Goal: Task Accomplishment & Management: Manage account settings

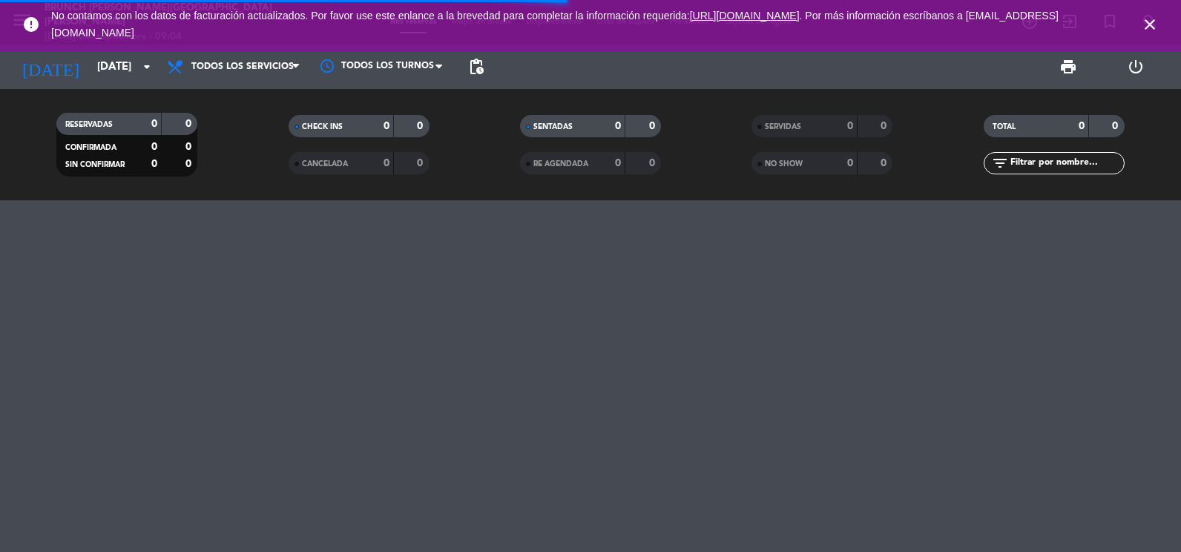
click at [1148, 24] on icon "close" at bounding box center [1150, 25] width 18 height 18
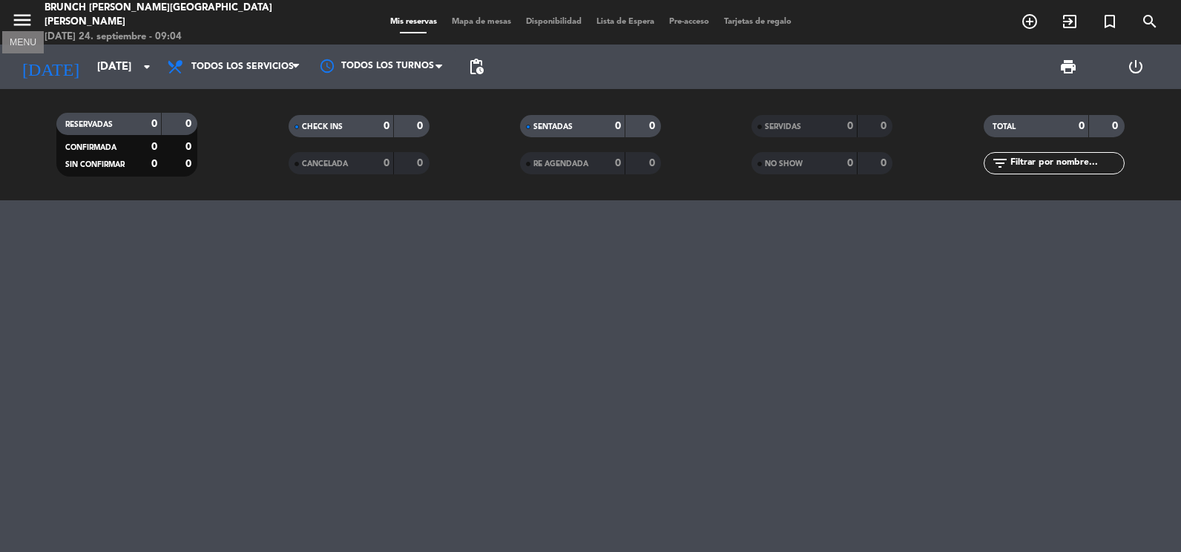
click at [23, 10] on icon "menu" at bounding box center [22, 20] width 22 height 22
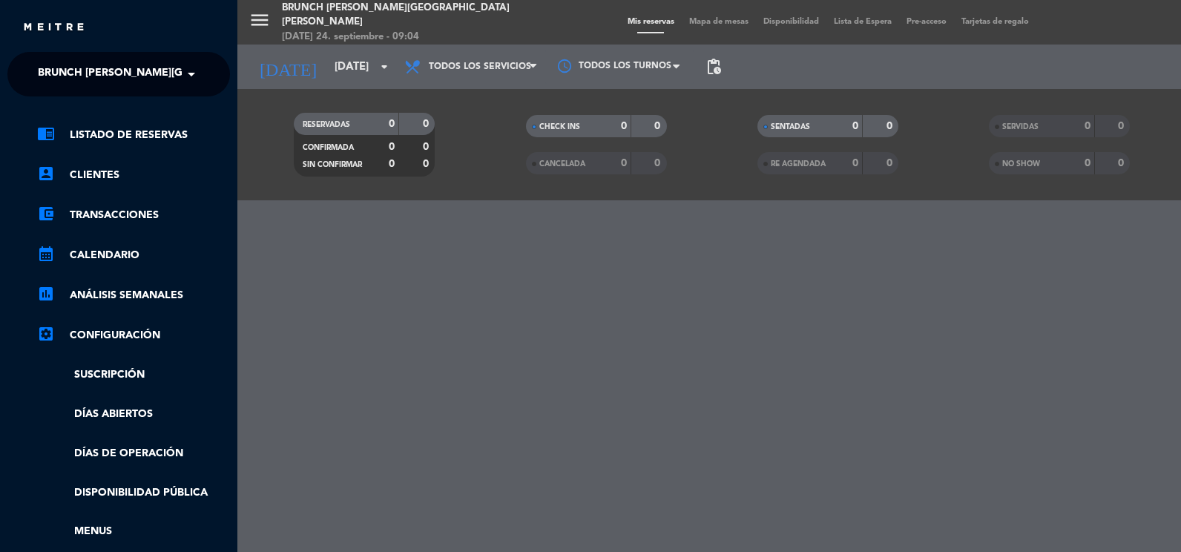
click at [47, 56] on ng-select "× Brunch [PERSON_NAME] [PERSON_NAME] ×" at bounding box center [118, 74] width 223 height 45
click at [48, 56] on ng-select "× Brunch [PERSON_NAME] [PERSON_NAME] ×" at bounding box center [118, 74] width 223 height 45
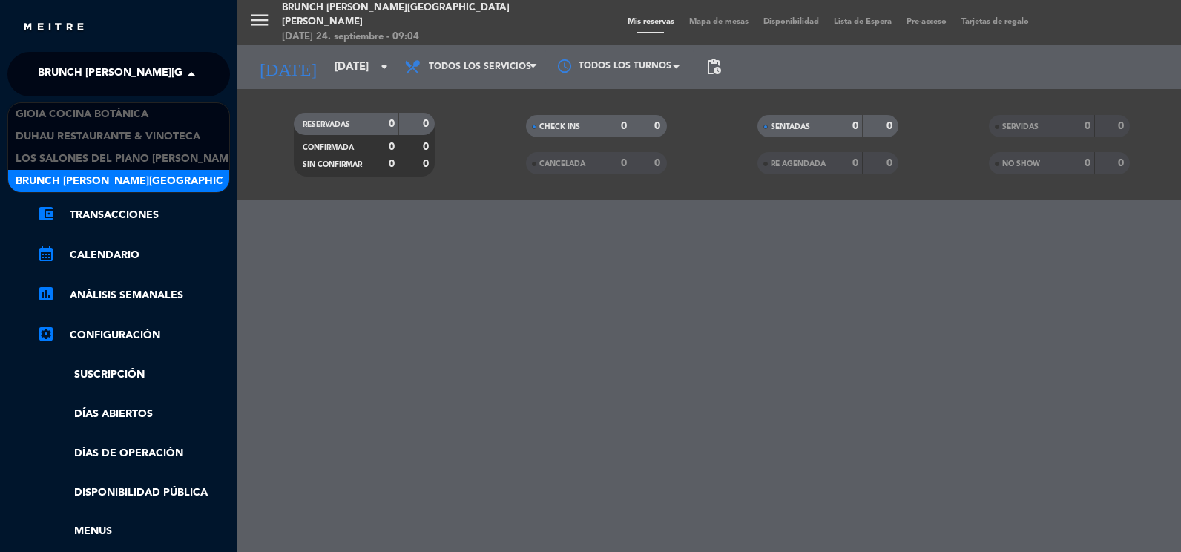
drag, startPoint x: 48, startPoint y: 56, endPoint x: 90, endPoint y: 82, distance: 48.6
click at [52, 65] on span "Brunch [PERSON_NAME][GEOGRAPHIC_DATA][PERSON_NAME]" at bounding box center [202, 74] width 329 height 31
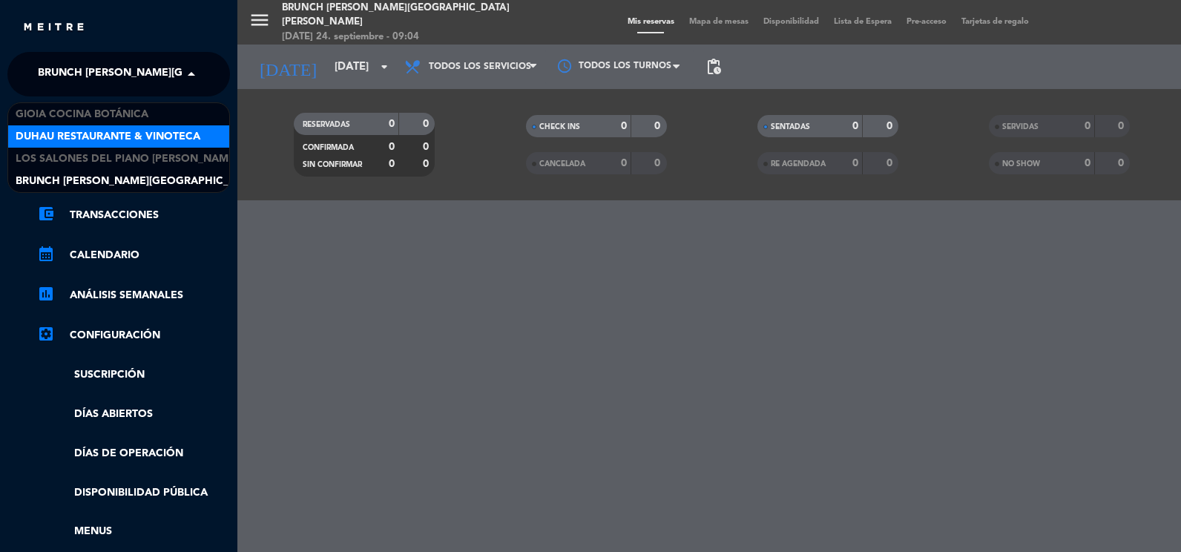
click at [102, 127] on div "Duhau Restaurante & Vinoteca" at bounding box center [118, 136] width 221 height 22
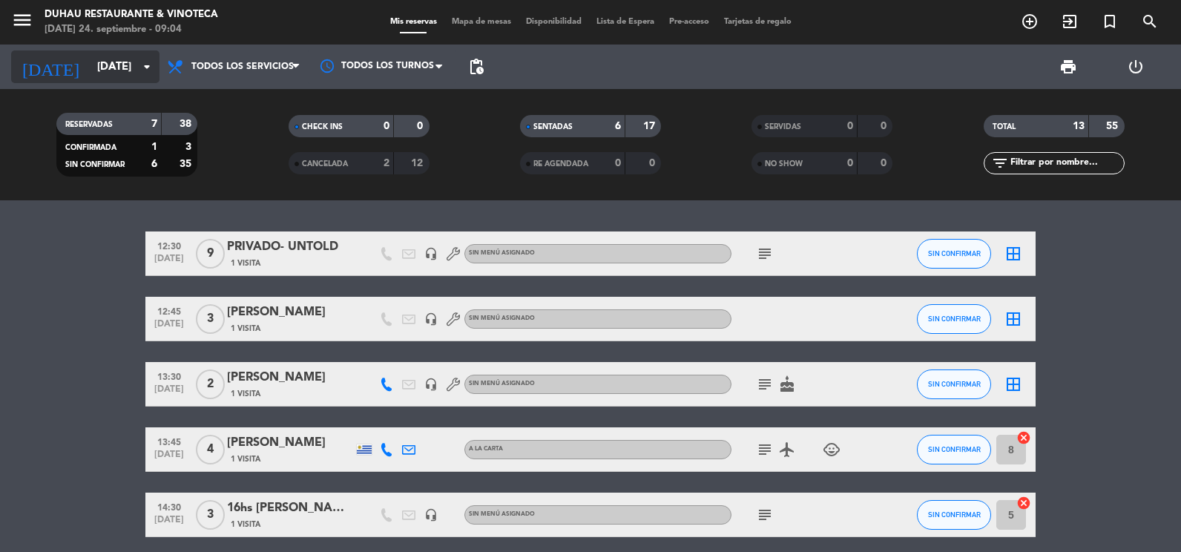
click at [116, 70] on input "[DATE]" at bounding box center [161, 66] width 142 height 27
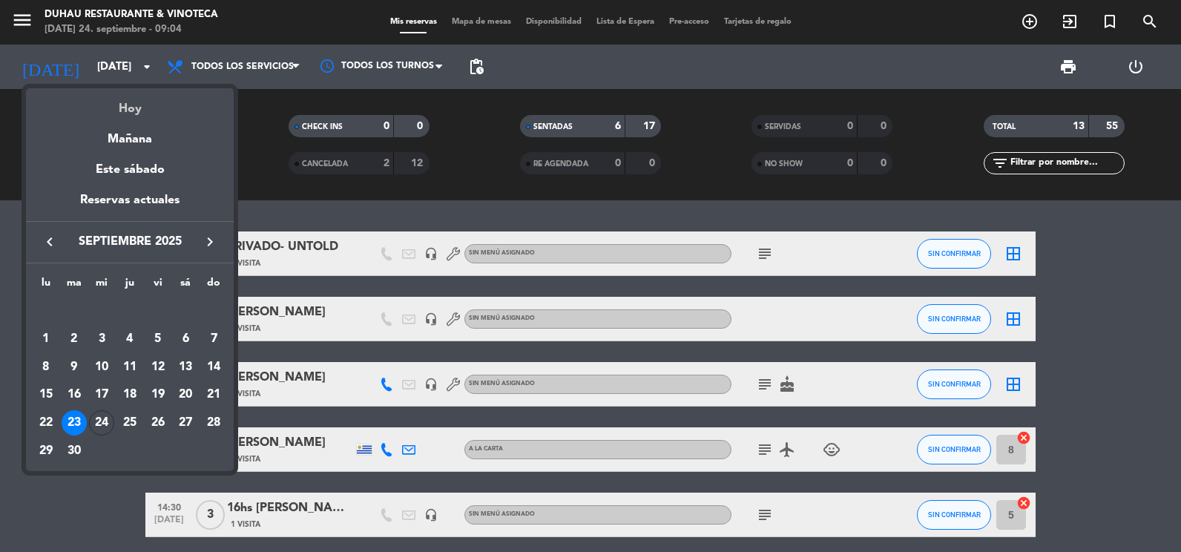
click at [125, 91] on div "Hoy" at bounding box center [130, 103] width 208 height 30
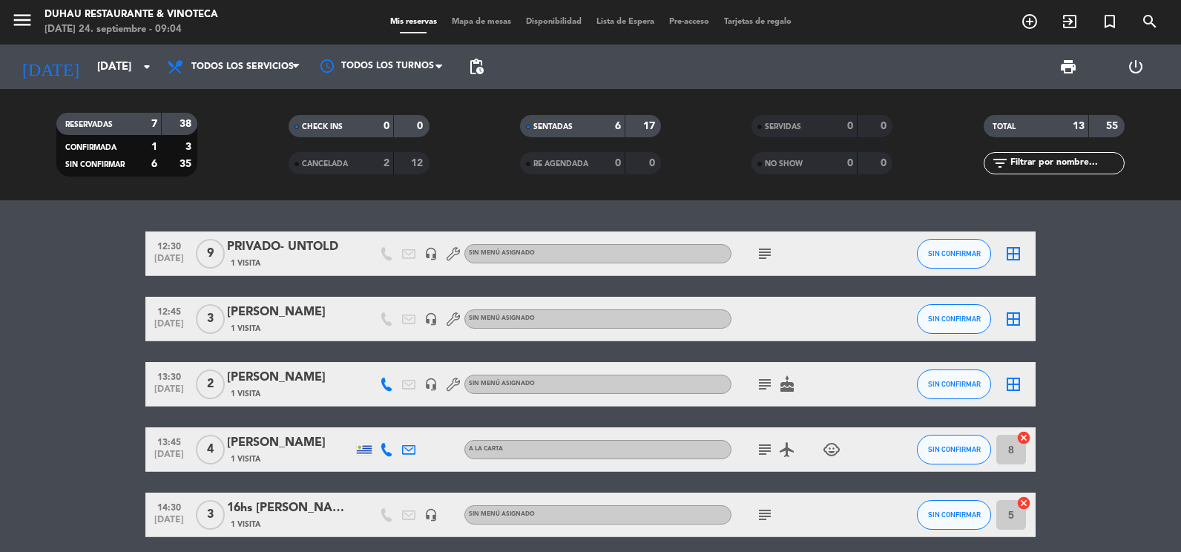
type input "[DATE]"
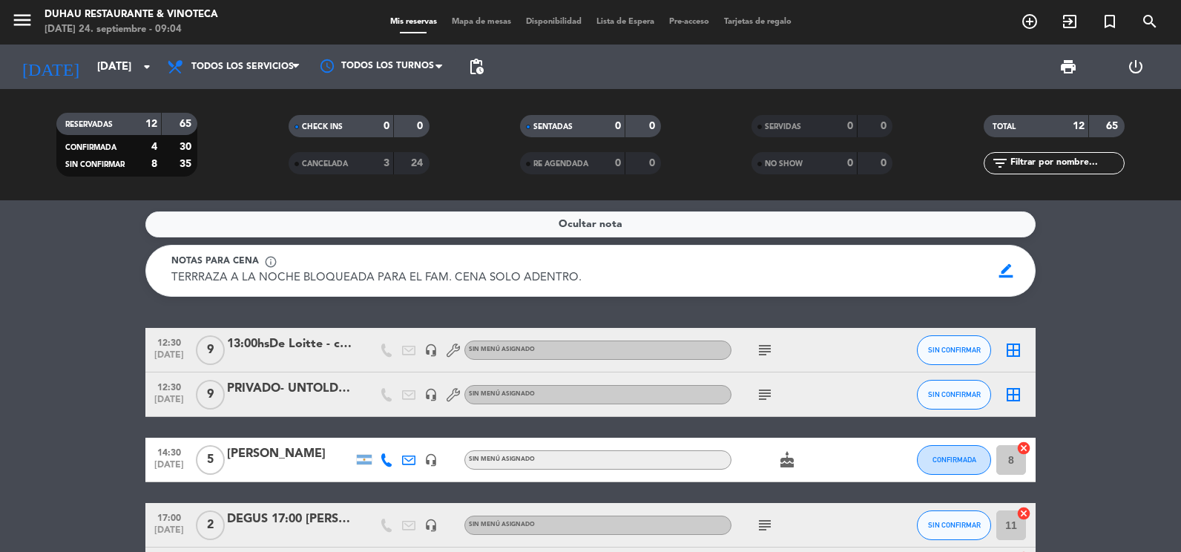
click at [286, 380] on div "PRIVADO- UNTOLD [PERSON_NAME]" at bounding box center [290, 388] width 126 height 19
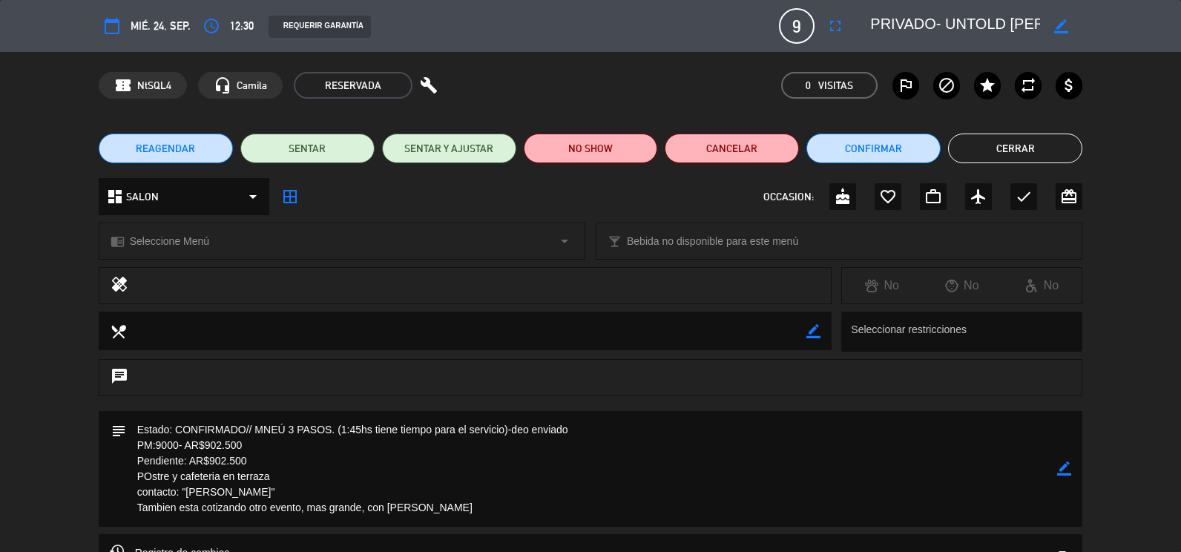
click at [1071, 473] on icon "border_color" at bounding box center [1064, 468] width 14 height 14
click at [260, 445] on textarea at bounding box center [592, 469] width 932 height 116
click at [230, 450] on textarea at bounding box center [592, 469] width 932 height 116
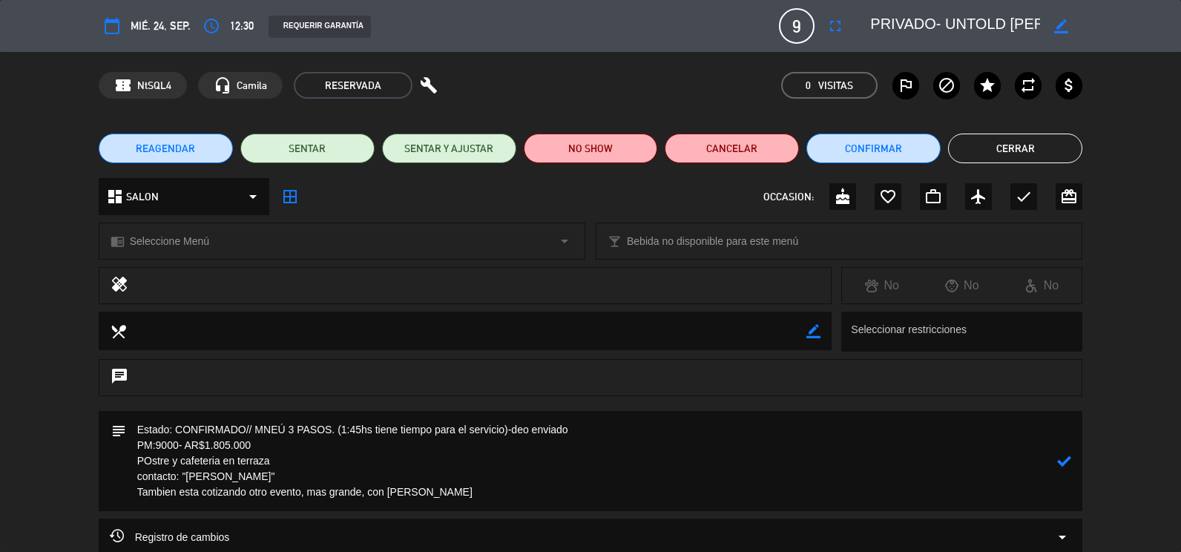
type textarea "Estado: CONFIRMADO// MNEÚ 3 PASOS. (1:45hs tiene tiempo para el servicio)-deo e…"
click at [1060, 458] on icon at bounding box center [1064, 461] width 14 height 14
click at [1021, 154] on button "Cerrar" at bounding box center [1015, 149] width 134 height 30
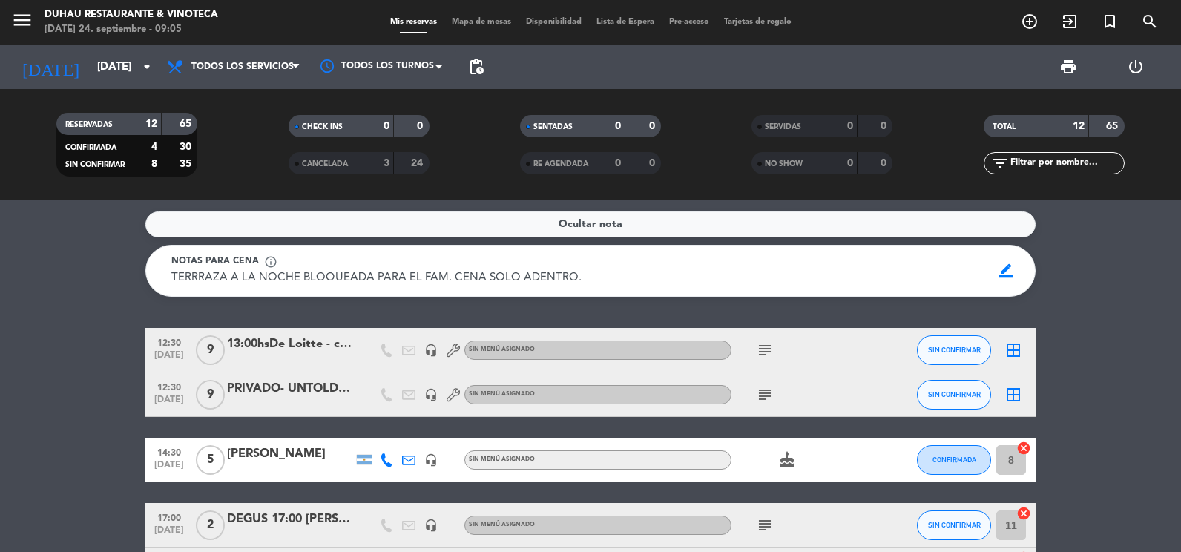
click at [760, 391] on icon "subject" at bounding box center [765, 395] width 18 height 18
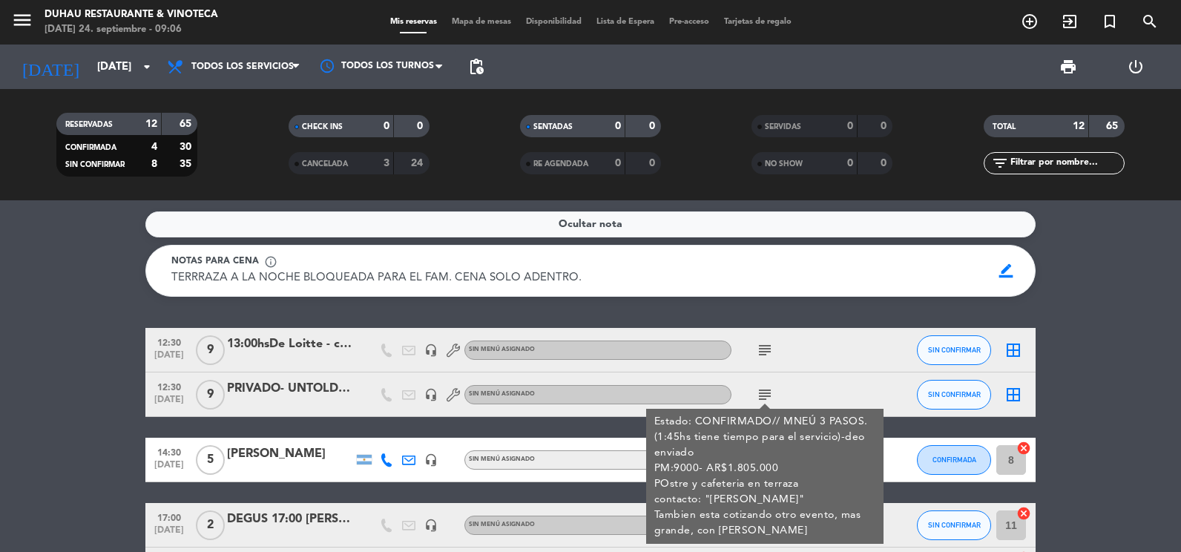
click at [763, 350] on icon "subject" at bounding box center [765, 350] width 18 height 18
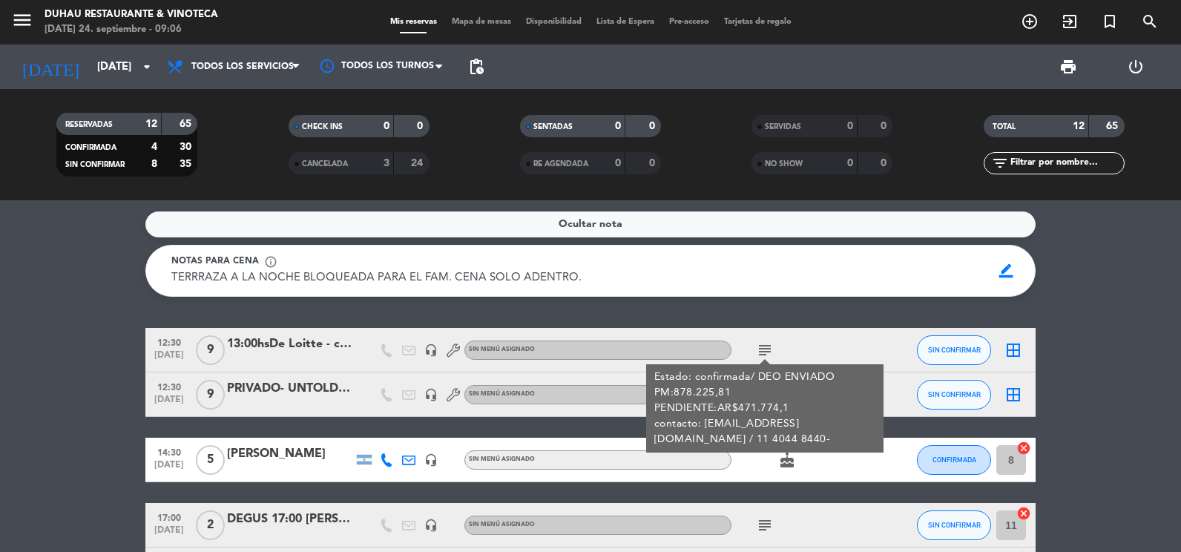
click at [763, 350] on icon "subject" at bounding box center [765, 350] width 18 height 18
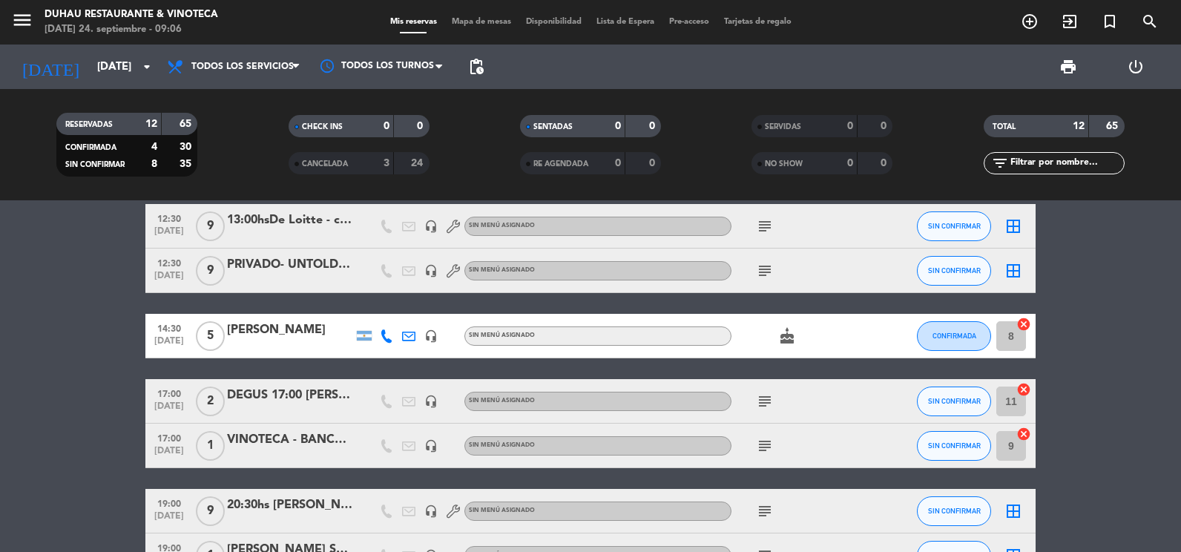
scroll to position [148, 0]
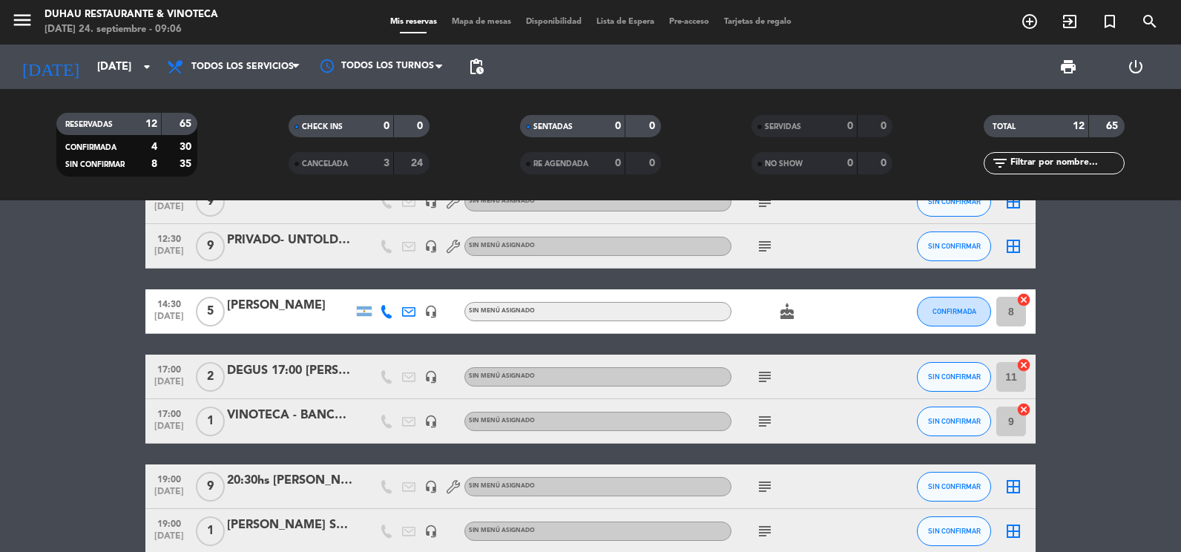
click at [769, 377] on icon "subject" at bounding box center [765, 377] width 18 height 18
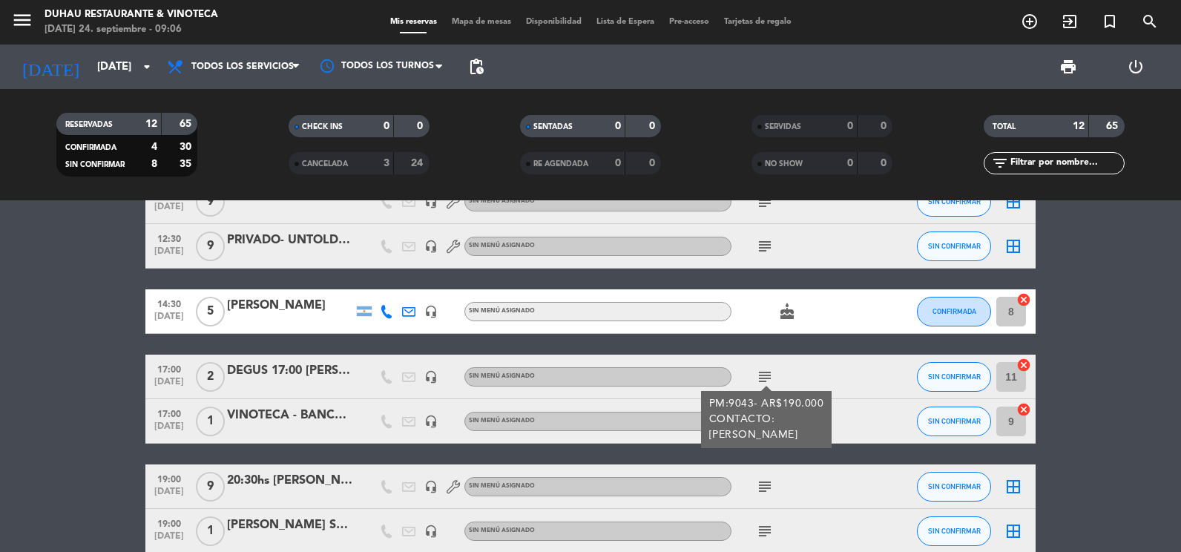
click at [769, 381] on icon "subject" at bounding box center [765, 377] width 18 height 18
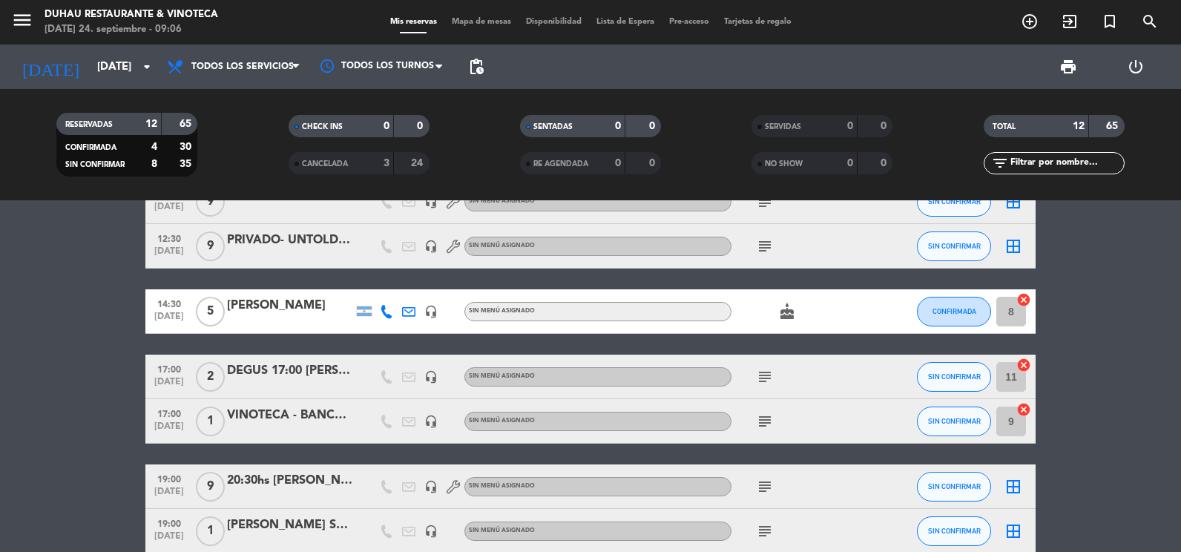
click at [757, 424] on icon "subject" at bounding box center [765, 421] width 18 height 18
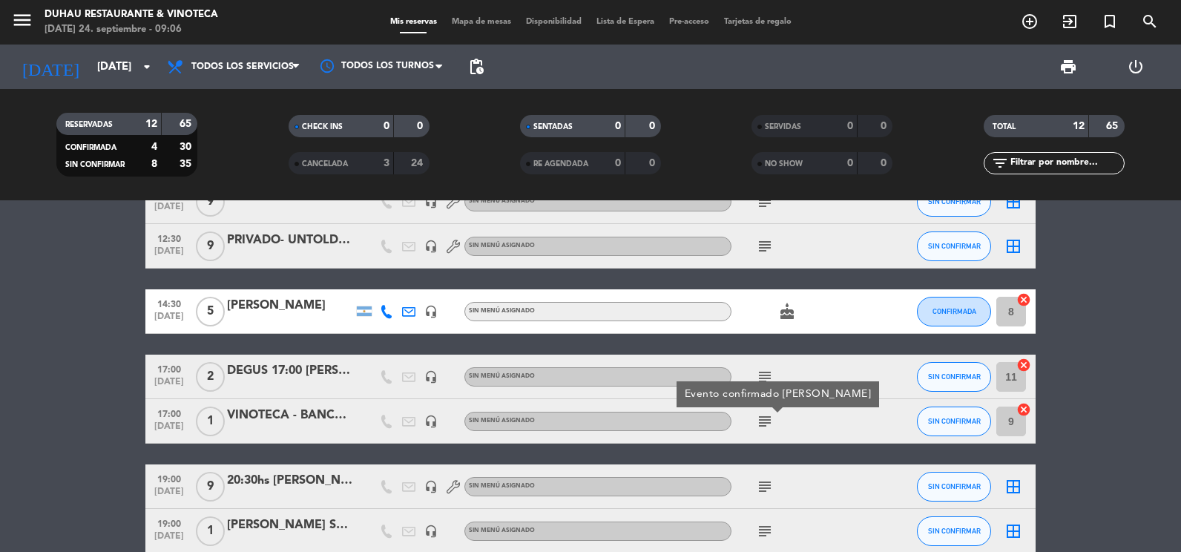
click at [249, 416] on div "VINOTECA - BANCO CIUDAD" at bounding box center [290, 415] width 126 height 19
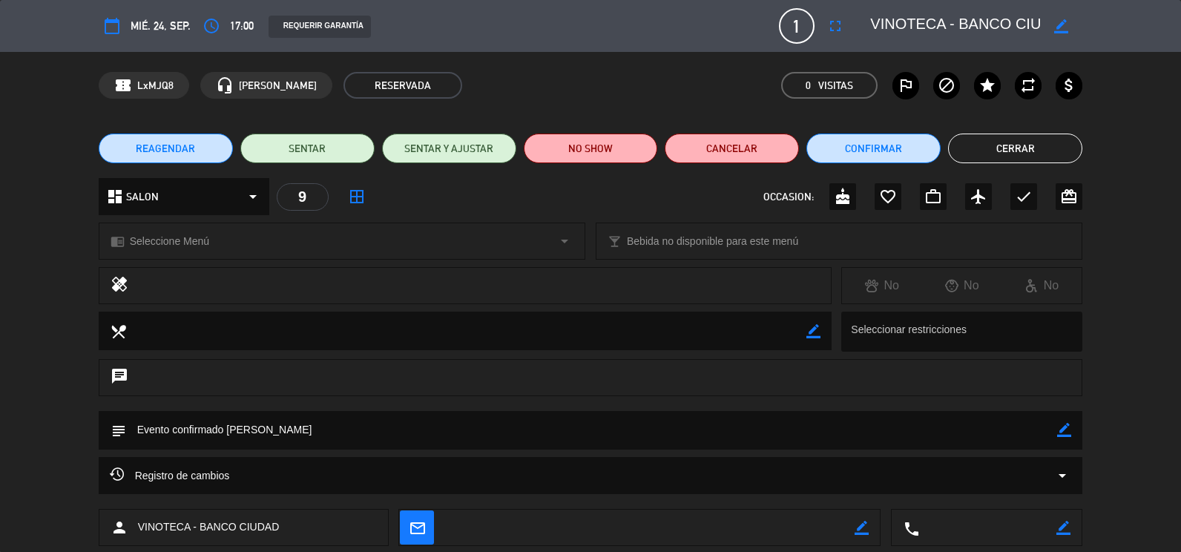
click at [1034, 159] on button "Cerrar" at bounding box center [1015, 149] width 134 height 30
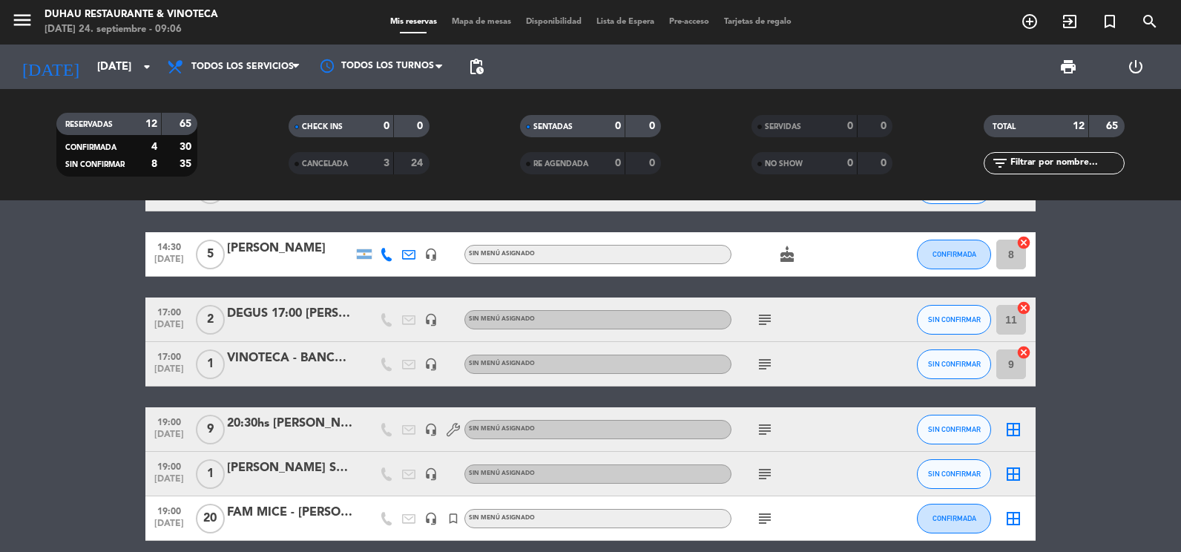
scroll to position [223, 0]
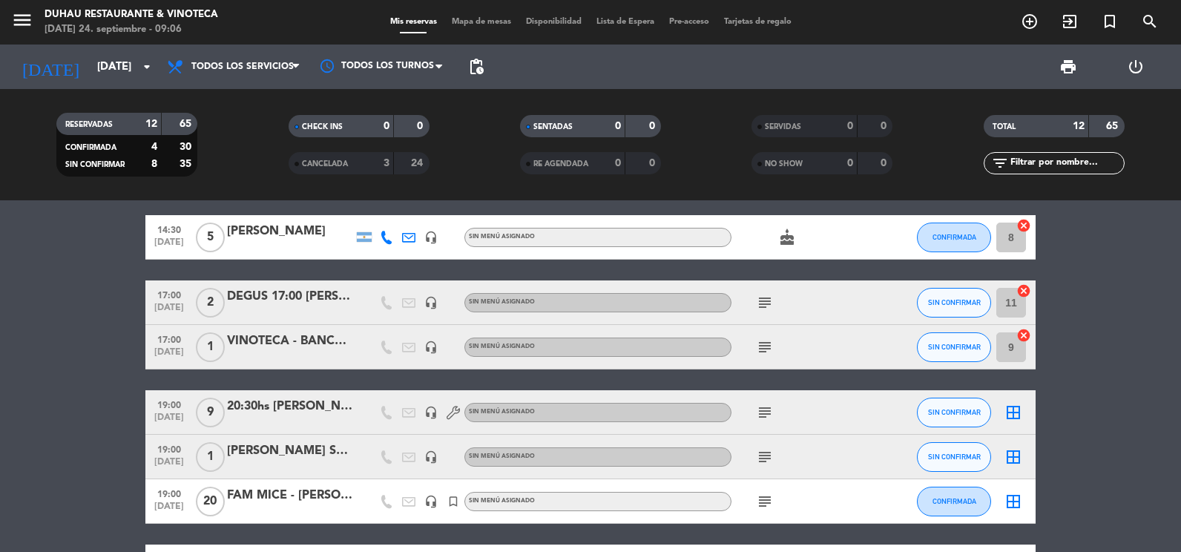
click at [769, 418] on icon "subject" at bounding box center [765, 413] width 18 height 18
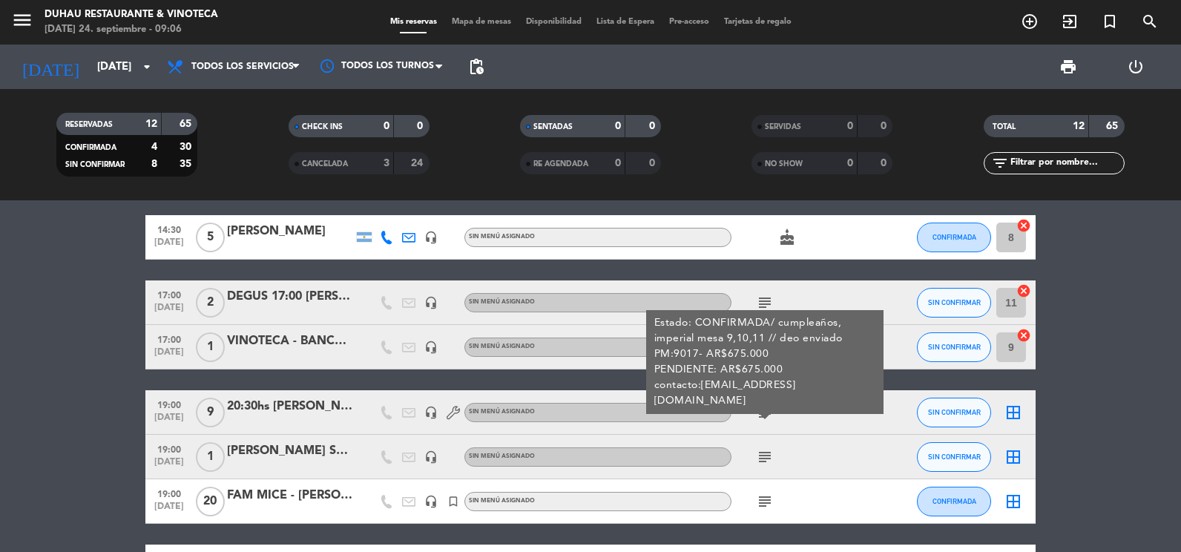
click at [312, 301] on div "DEGUS 17:00 [PERSON_NAME]" at bounding box center [290, 296] width 126 height 19
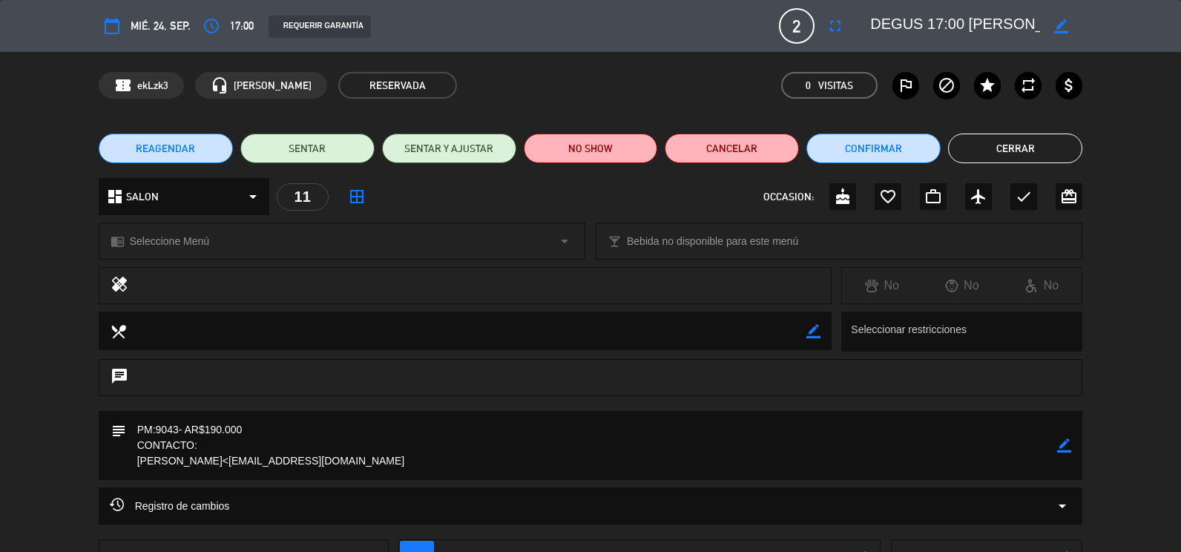
click at [1054, 154] on button "Cerrar" at bounding box center [1015, 149] width 134 height 30
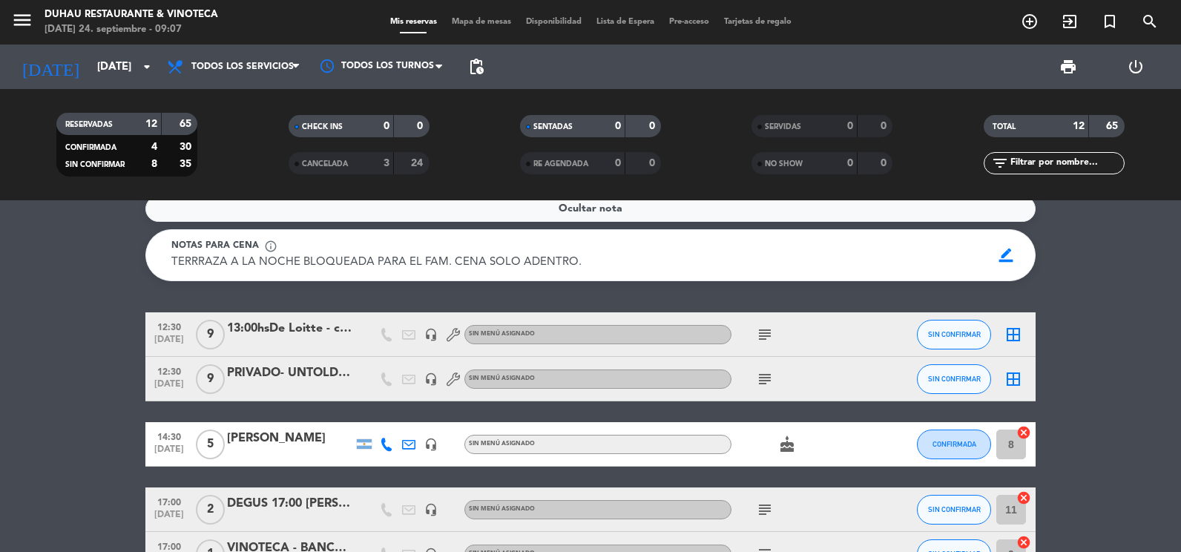
scroll to position [0, 0]
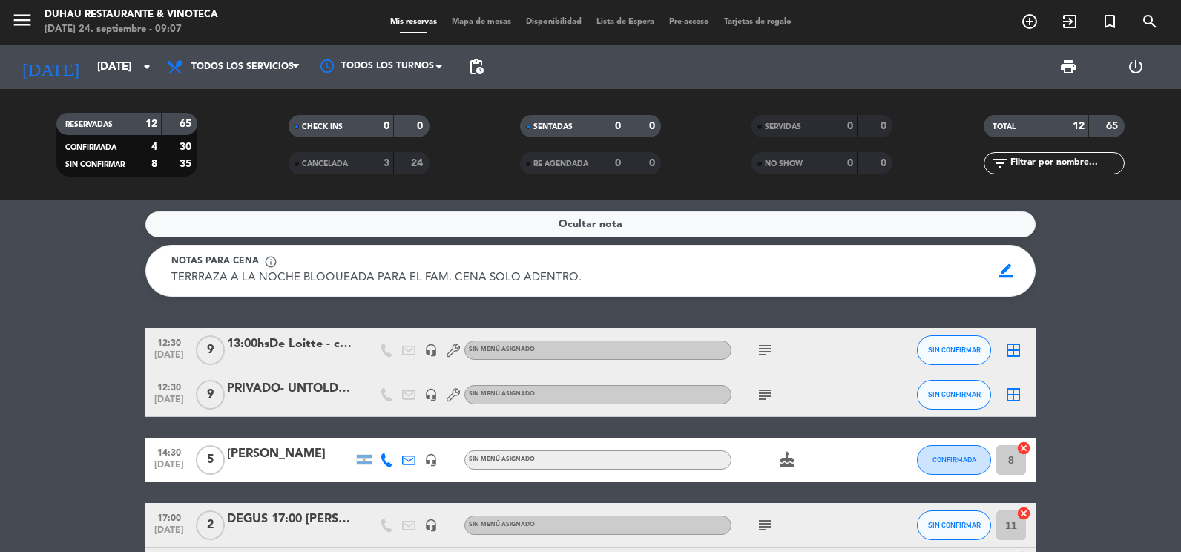
click at [764, 345] on icon "subject" at bounding box center [765, 350] width 18 height 18
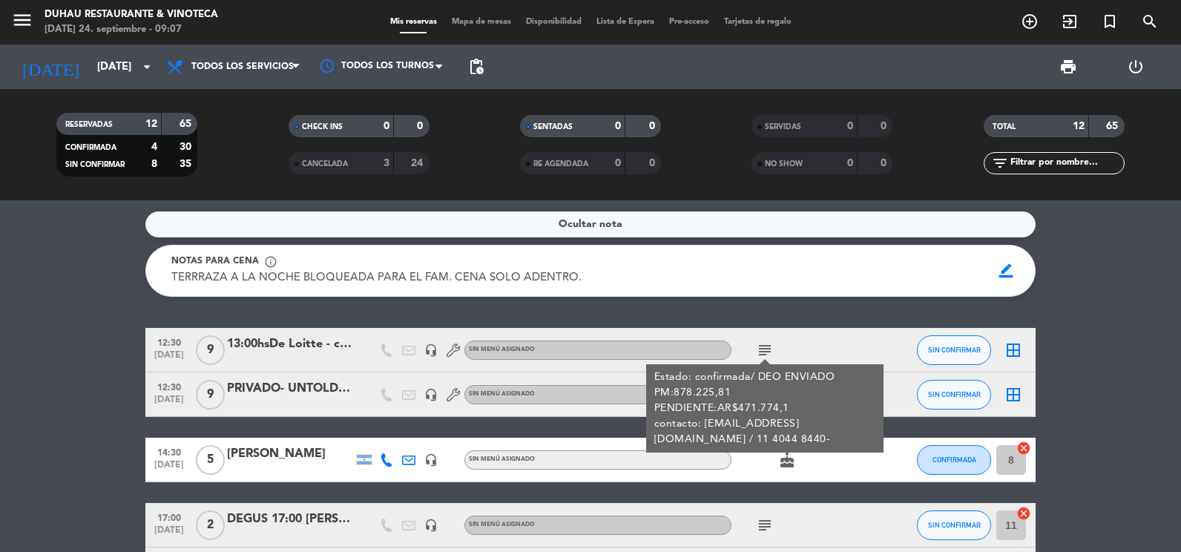
click at [763, 345] on icon "subject" at bounding box center [765, 350] width 18 height 18
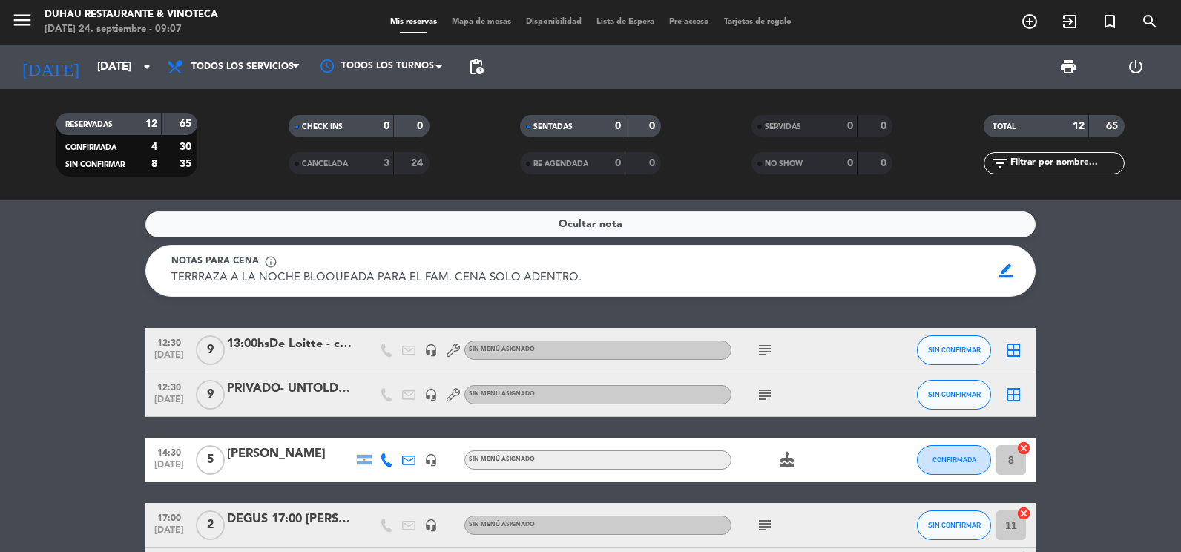
click at [790, 462] on icon "cake" at bounding box center [787, 460] width 18 height 18
click at [1092, 317] on div "Ocultar nota Notas para cena info_outline TERRRAZA A LA NOCHE BLOQUEADA PARA EL…" at bounding box center [590, 376] width 1181 height 352
click at [766, 398] on icon "subject" at bounding box center [765, 395] width 18 height 18
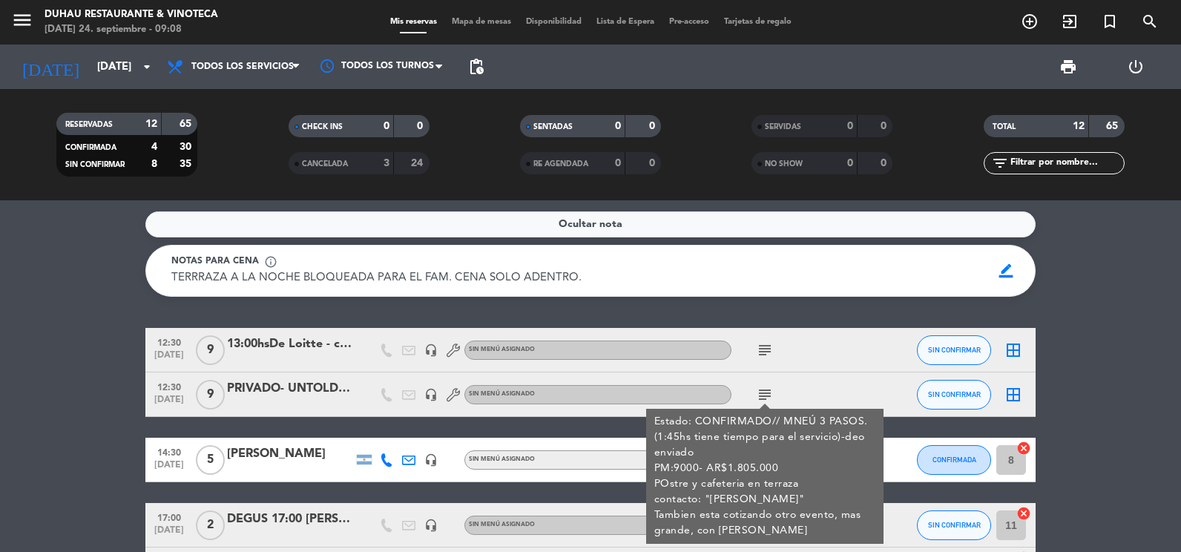
click at [768, 345] on icon "subject" at bounding box center [765, 350] width 18 height 18
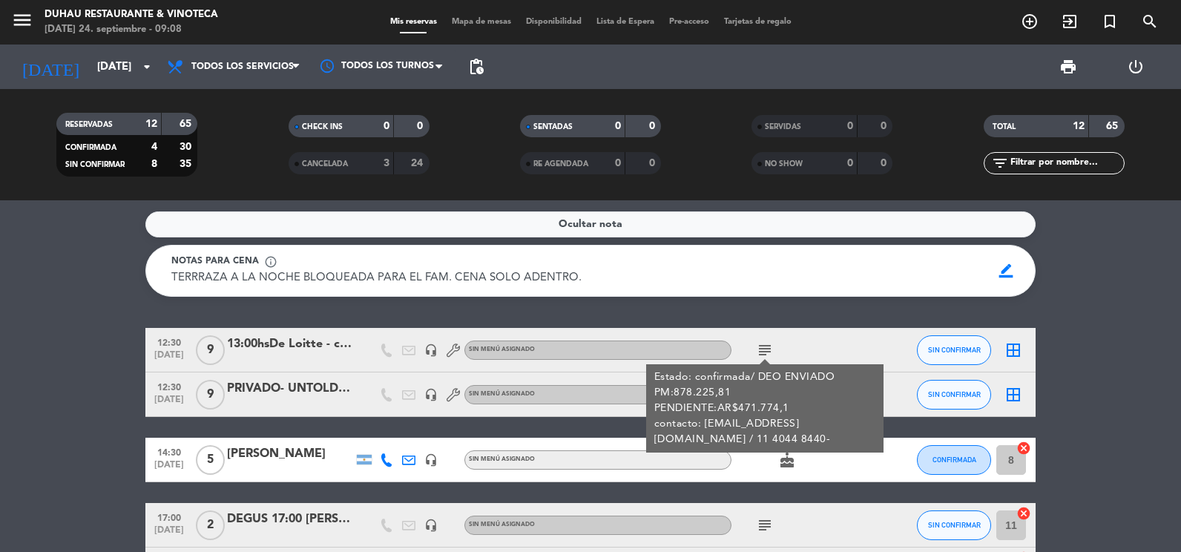
click at [777, 463] on span "cake" at bounding box center [787, 460] width 22 height 18
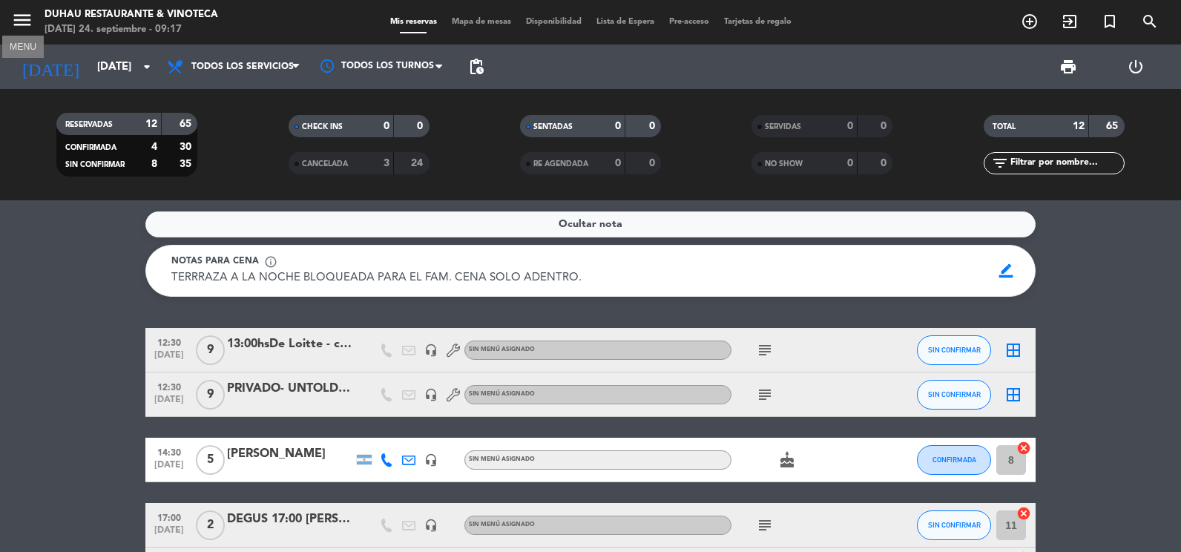
click at [22, 23] on icon "menu" at bounding box center [22, 20] width 22 height 22
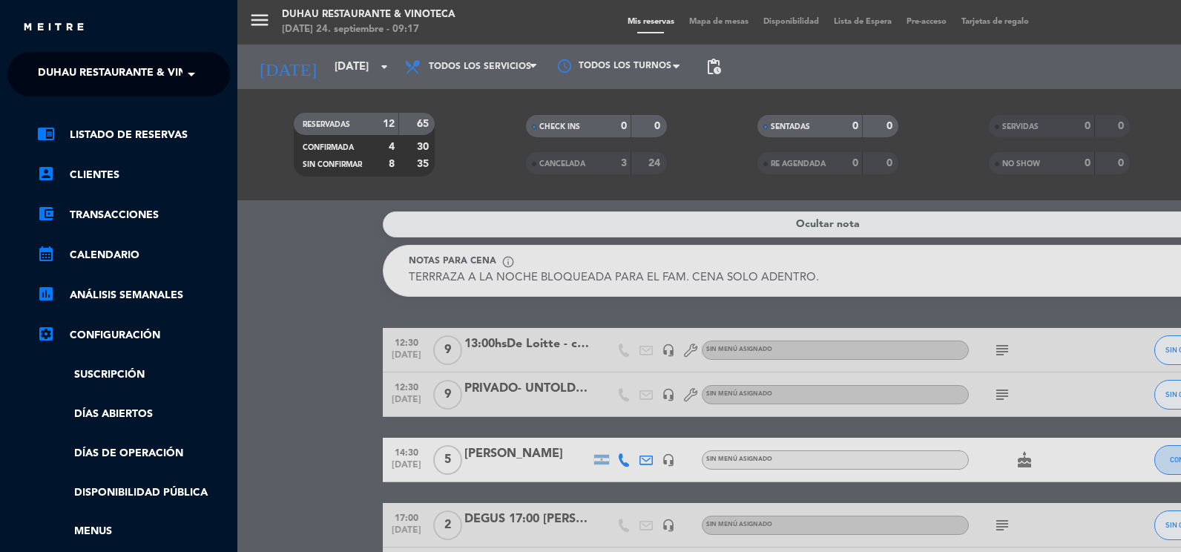
click at [57, 70] on span "Duhau Restaurante & Vinoteca" at bounding box center [130, 74] width 185 height 31
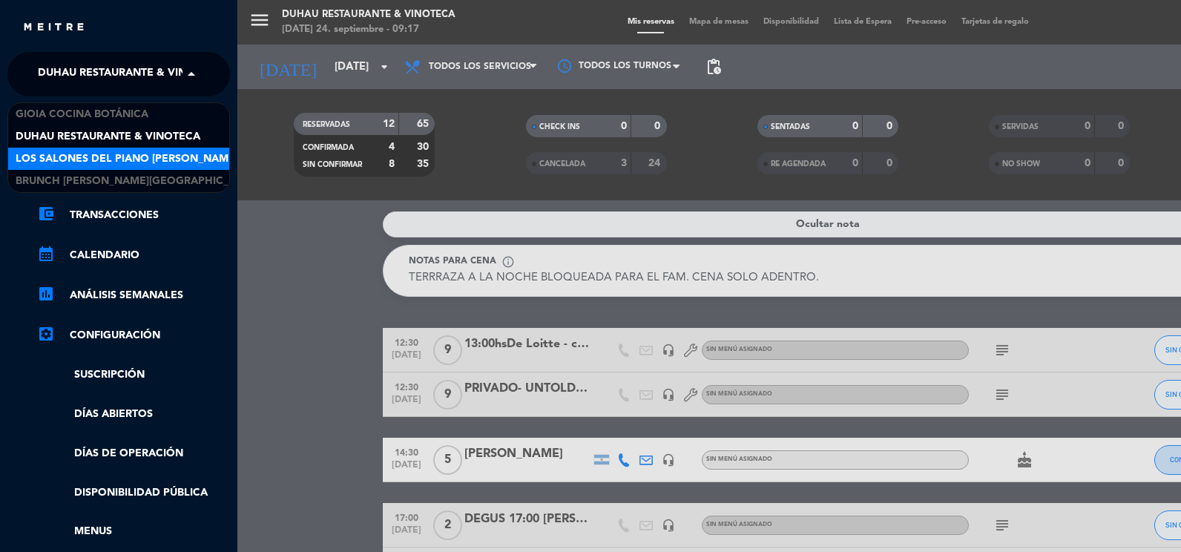
click at [105, 160] on span "Los Salones del Piano [PERSON_NAME]" at bounding box center [127, 159] width 223 height 17
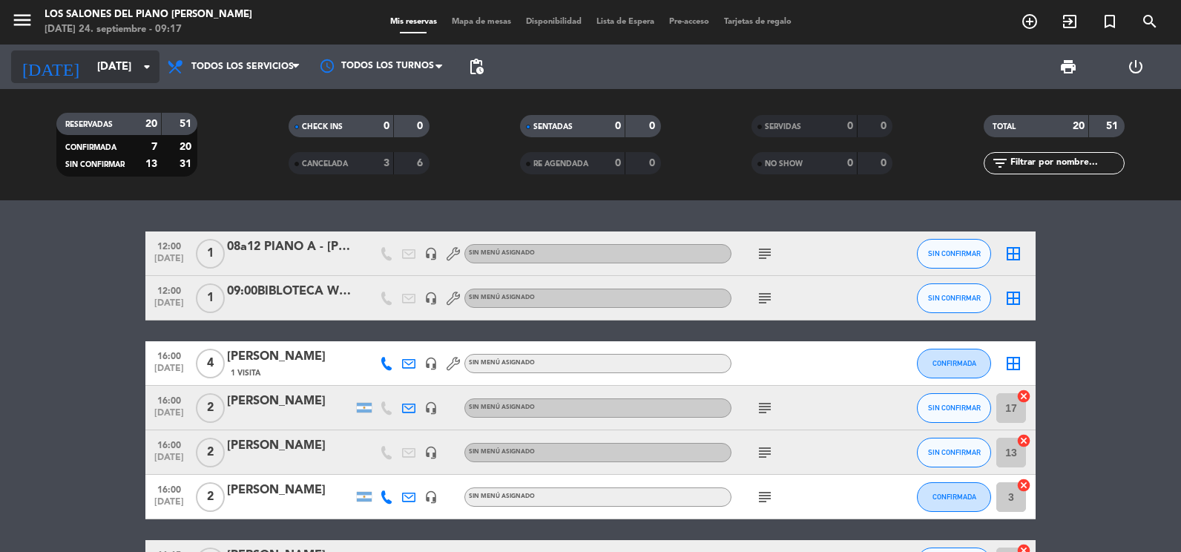
click at [139, 70] on icon "arrow_drop_down" at bounding box center [147, 67] width 18 height 18
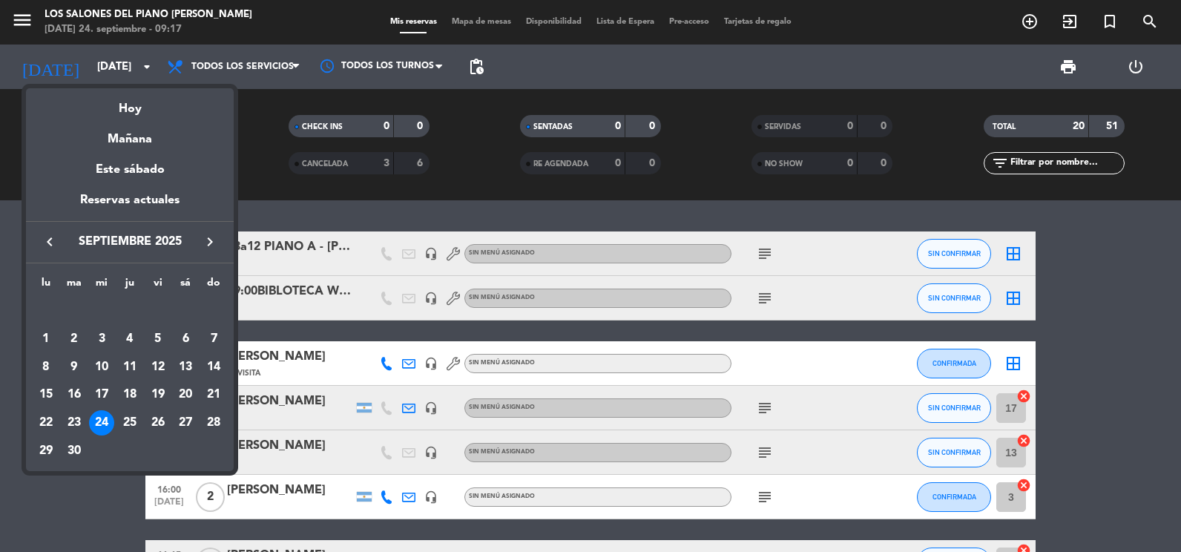
click at [204, 243] on icon "keyboard_arrow_right" at bounding box center [210, 242] width 18 height 18
click at [68, 358] on div "7" at bounding box center [74, 367] width 25 height 25
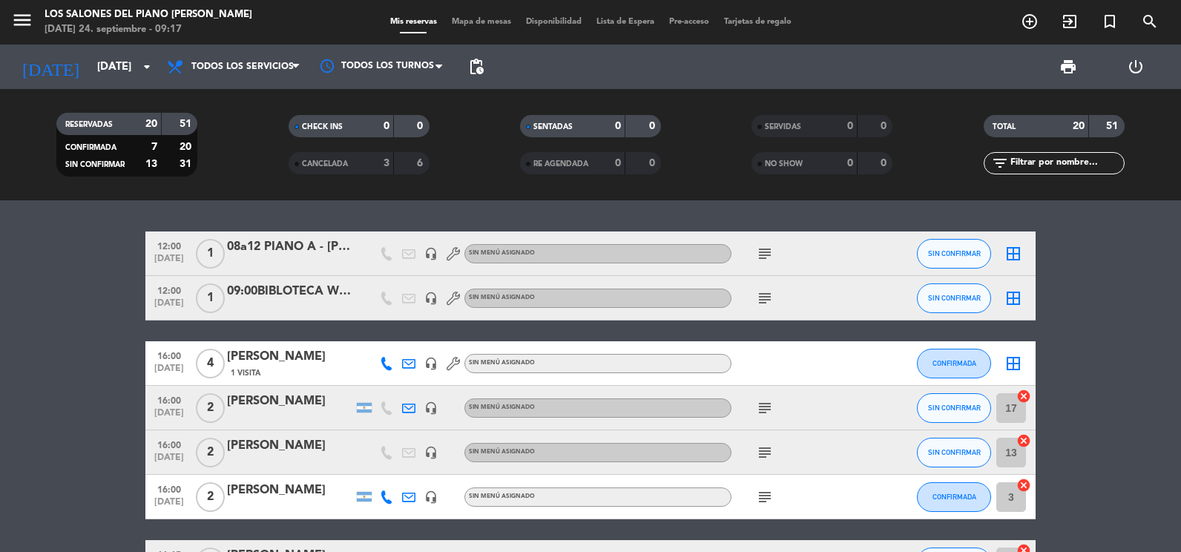
type input "[DATE]"
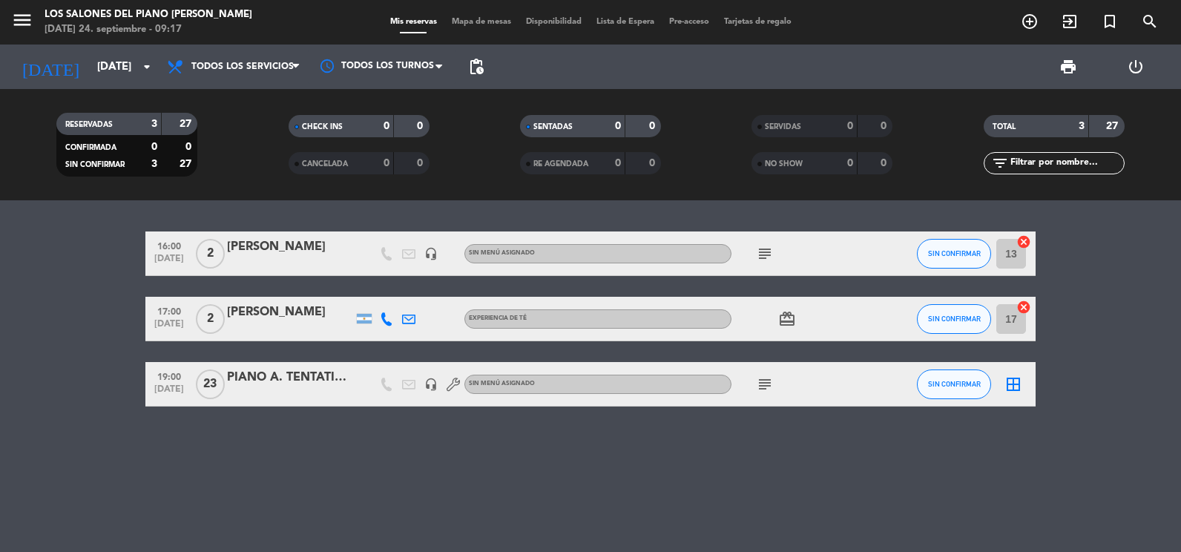
click at [769, 259] on icon "subject" at bounding box center [765, 254] width 18 height 18
click at [431, 254] on icon "headset_mic" at bounding box center [430, 253] width 13 height 13
click at [296, 245] on div "[PERSON_NAME]" at bounding box center [290, 246] width 126 height 19
